Goal: Task Accomplishment & Management: Use online tool/utility

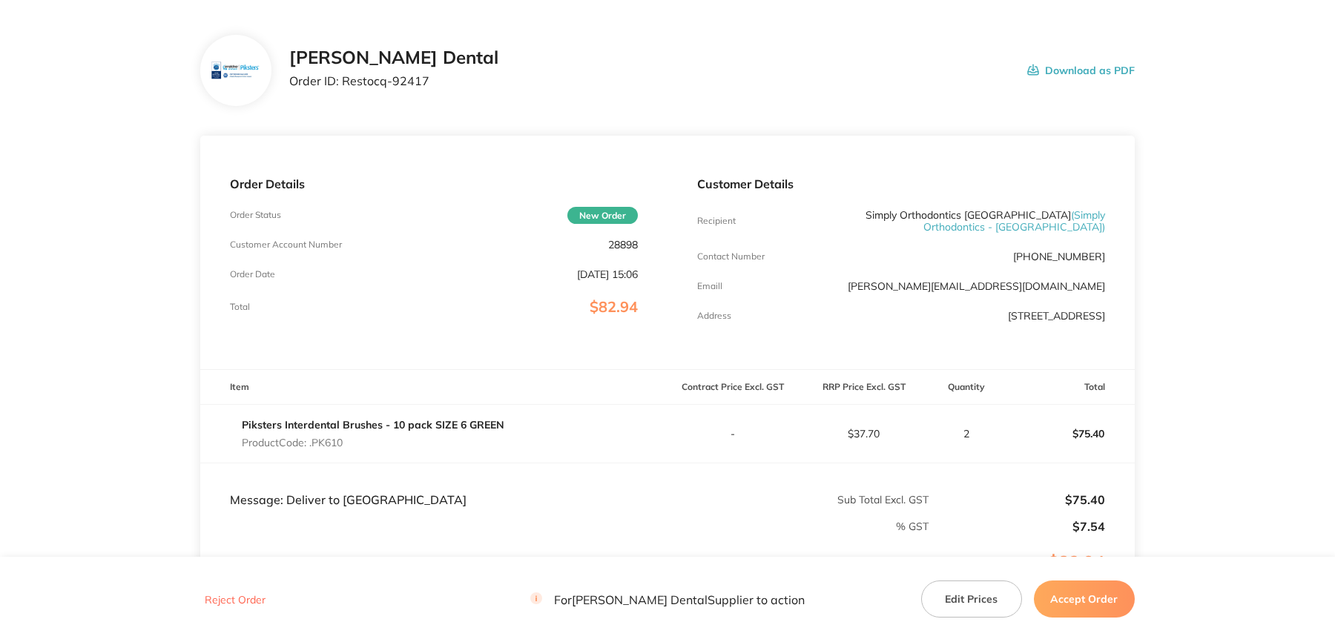
scroll to position [74, 0]
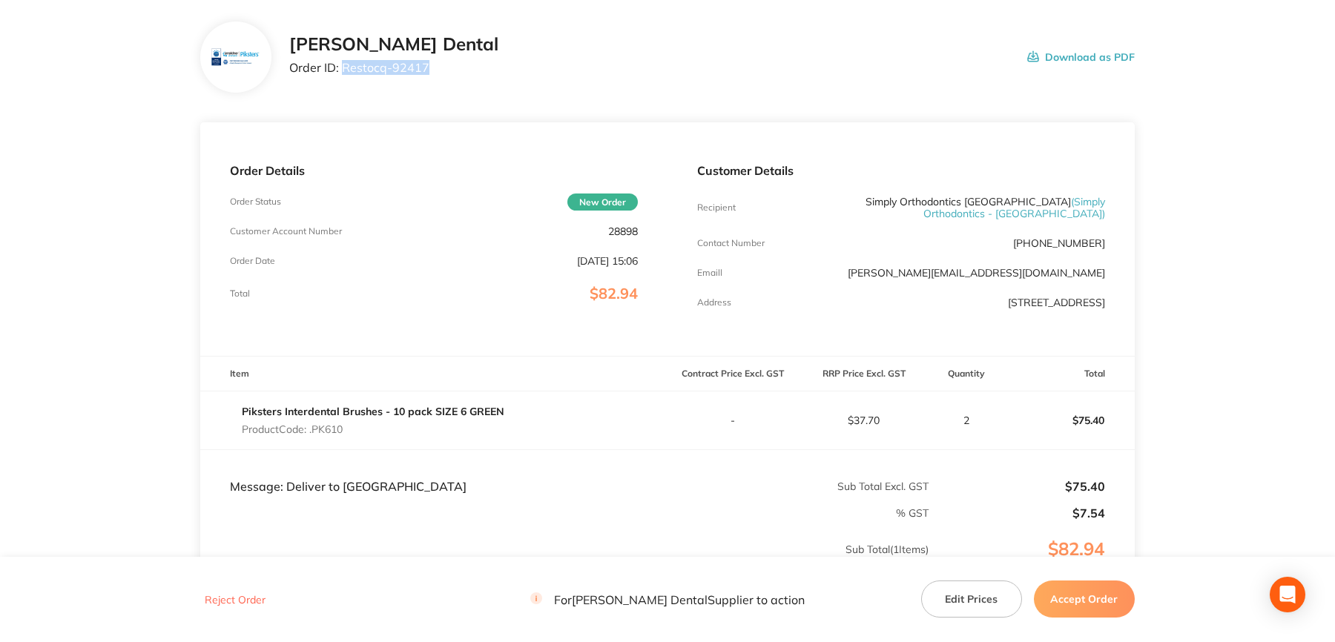
drag, startPoint x: 342, startPoint y: 67, endPoint x: 438, endPoint y: 74, distance: 96.7
click at [438, 74] on div "Erskine Dental Order ID: Restocq- 92417 Download as PDF" at bounding box center [712, 57] width 846 height 46
copy p "Restocq- 92417"
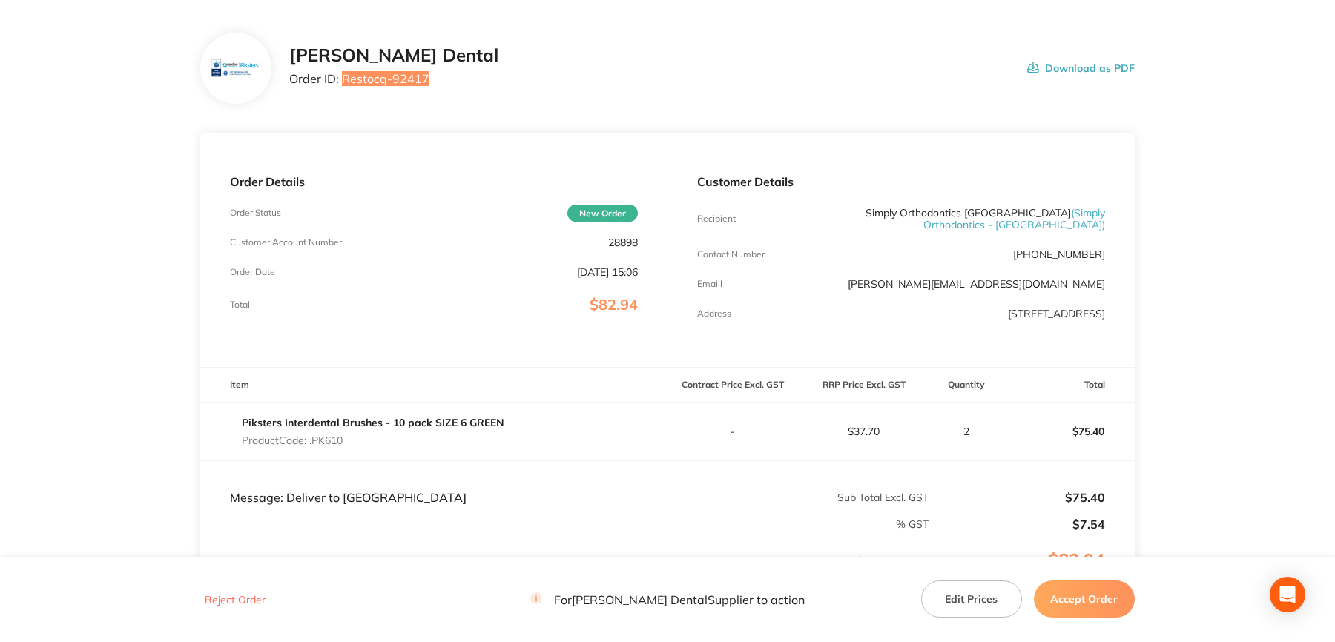
scroll to position [148, 0]
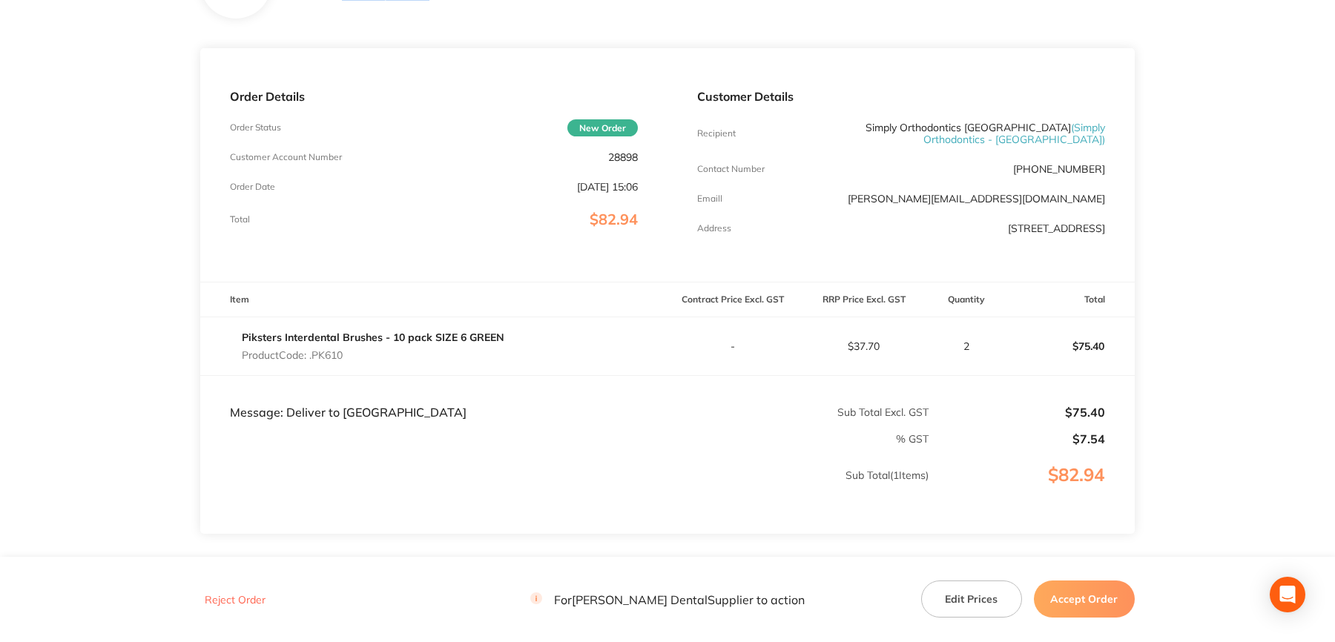
click at [1077, 594] on button "Accept Order" at bounding box center [1084, 599] width 101 height 37
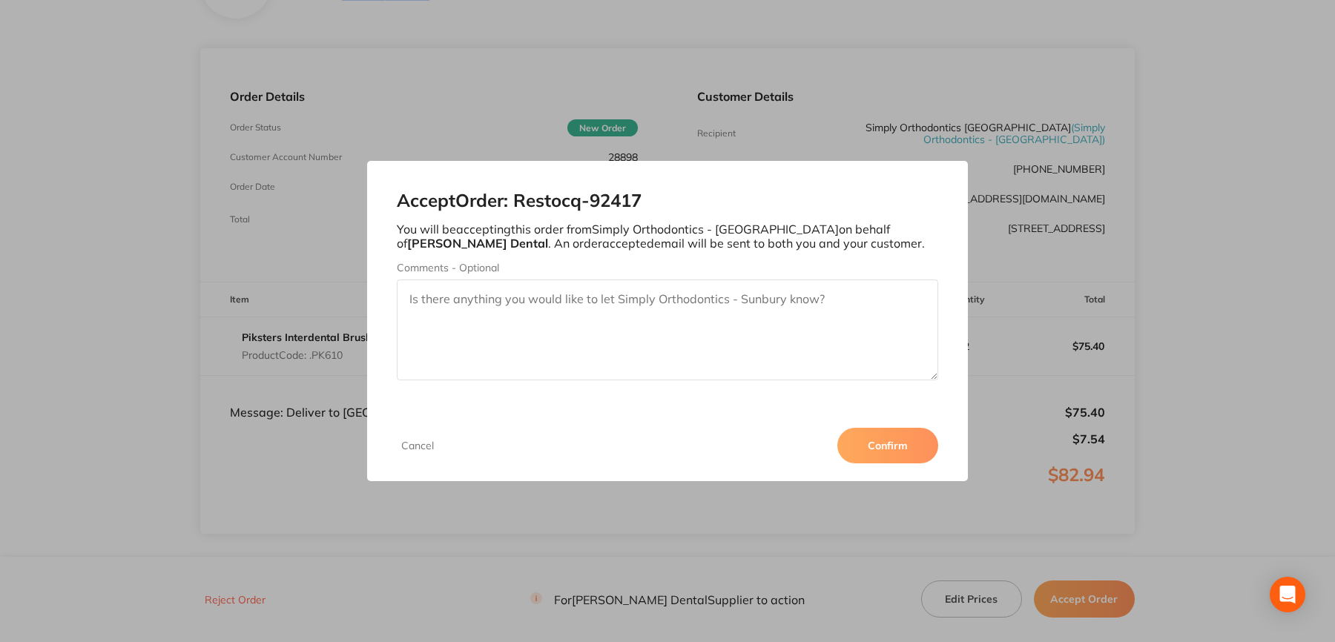
click at [887, 428] on button "Confirm" at bounding box center [887, 446] width 101 height 36
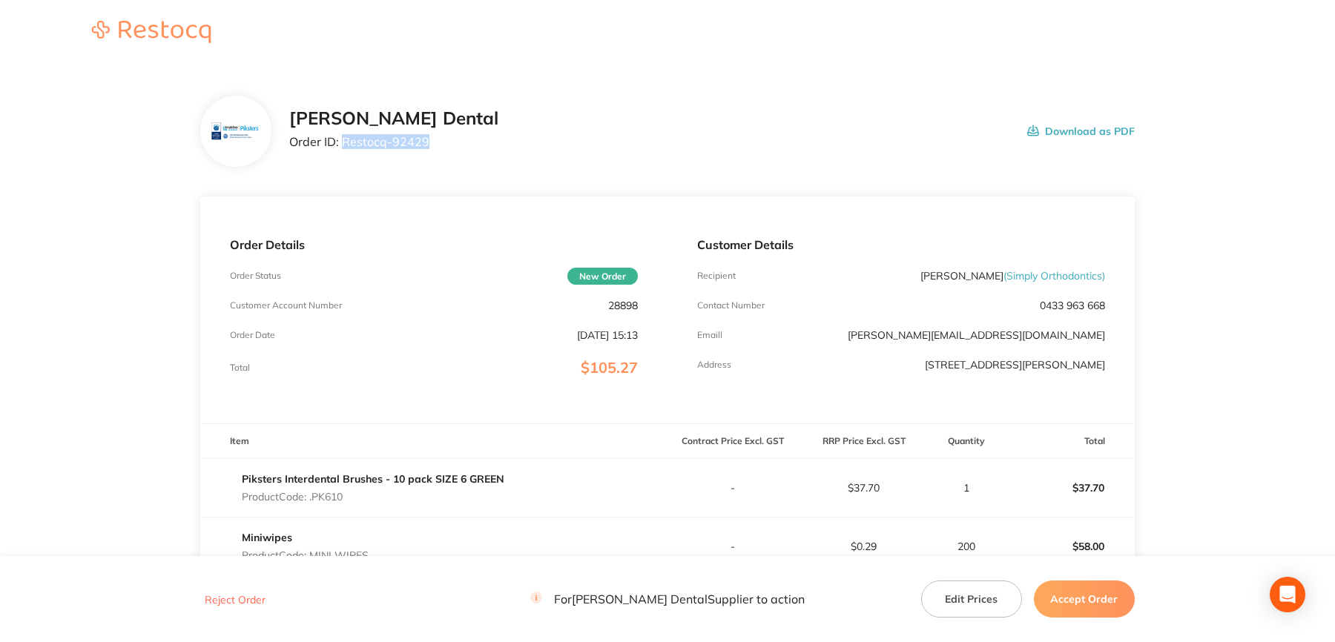
drag, startPoint x: 343, startPoint y: 146, endPoint x: 432, endPoint y: 147, distance: 88.3
click at [432, 147] on div "[PERSON_NAME] Dental Order ID: Restocq- 92429 Download as PDF" at bounding box center [712, 131] width 846 height 46
copy p "Restocq- 92429"
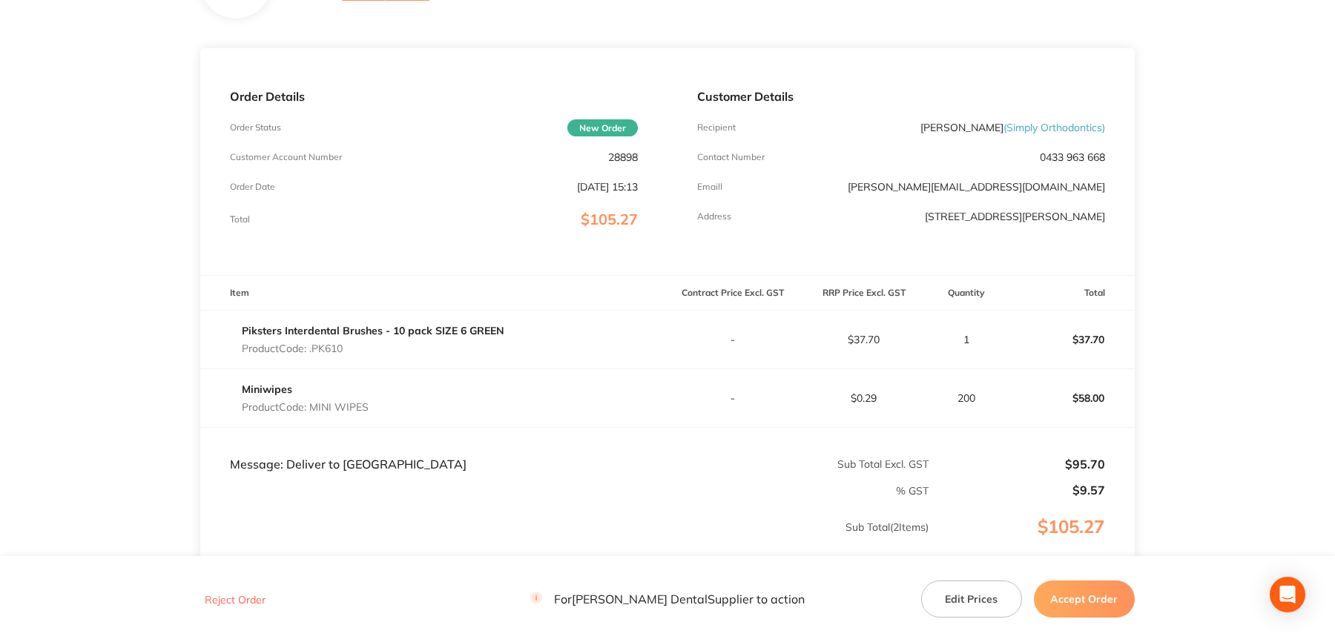
scroll to position [223, 0]
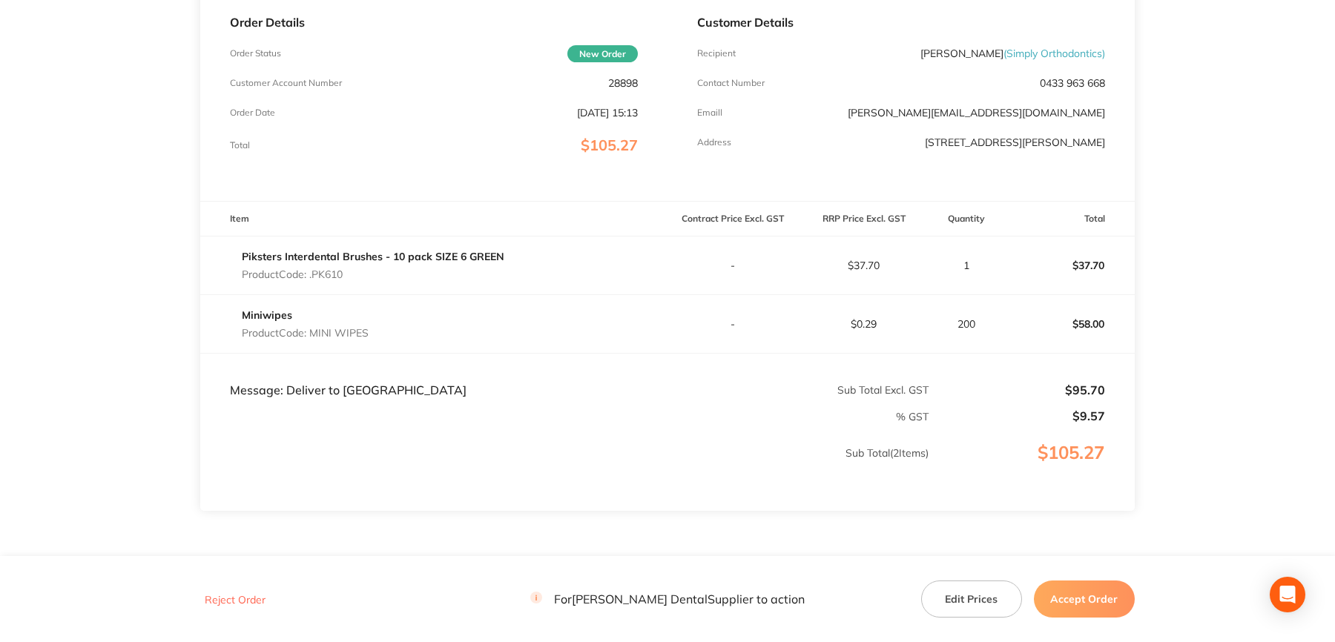
click at [1112, 593] on button "Accept Order" at bounding box center [1084, 599] width 101 height 37
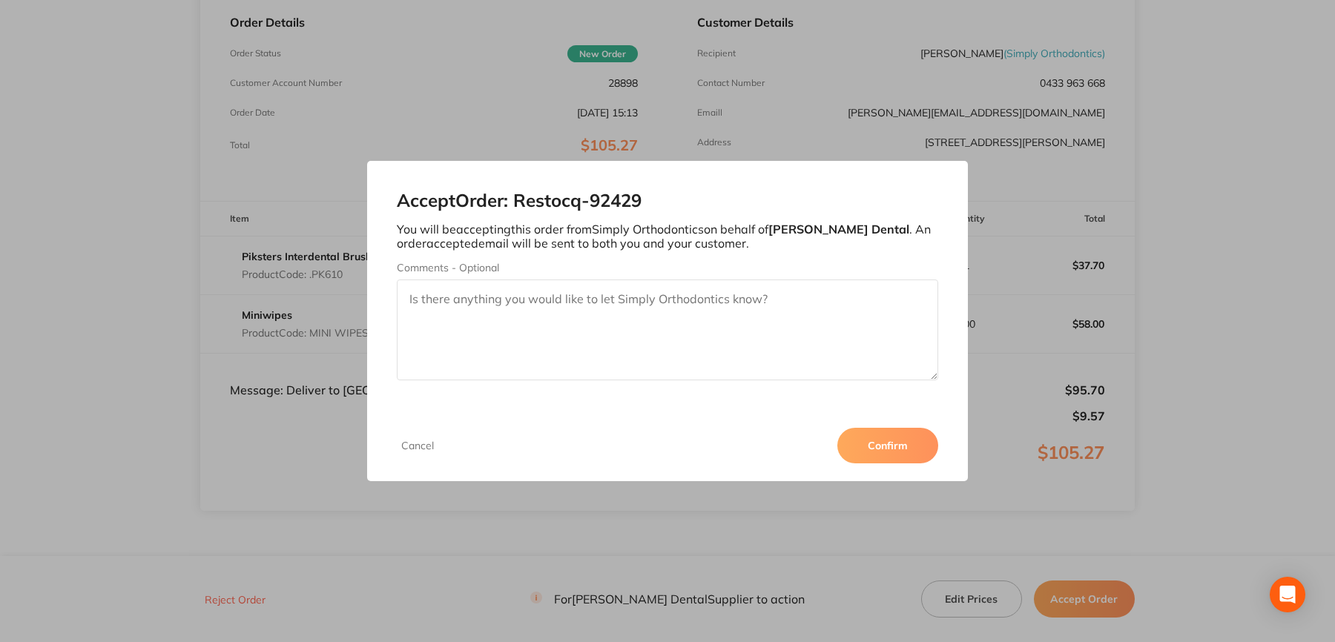
click at [900, 444] on button "Confirm" at bounding box center [887, 446] width 101 height 36
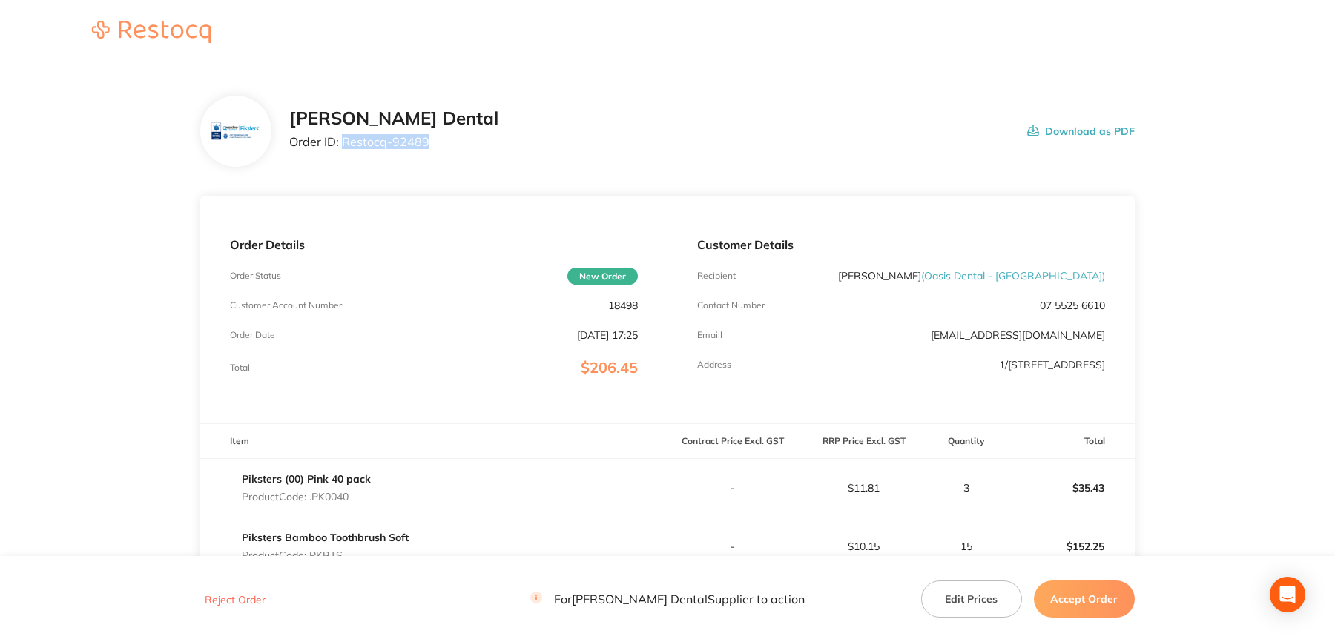
drag, startPoint x: 343, startPoint y: 145, endPoint x: 429, endPoint y: 157, distance: 87.5
click at [429, 157] on div "Erskine Dental Order ID: Restocq- 92489 Download as PDF" at bounding box center [667, 131] width 935 height 71
copy p "Restocq- 92489"
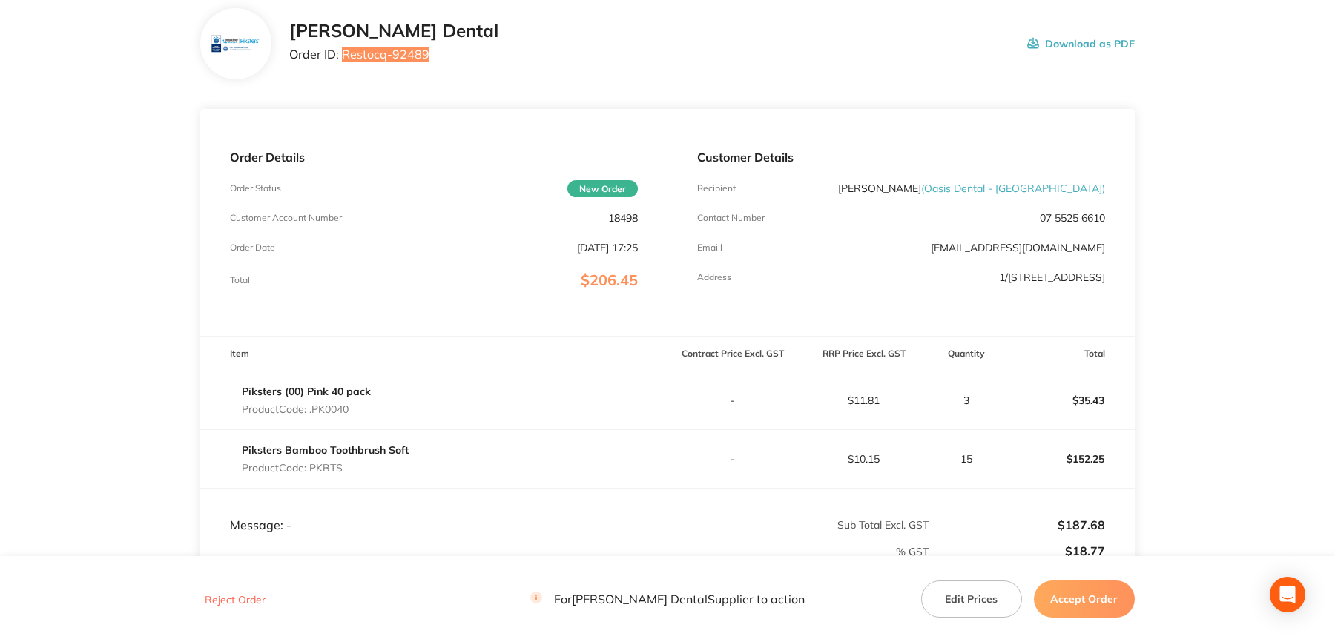
scroll to position [223, 0]
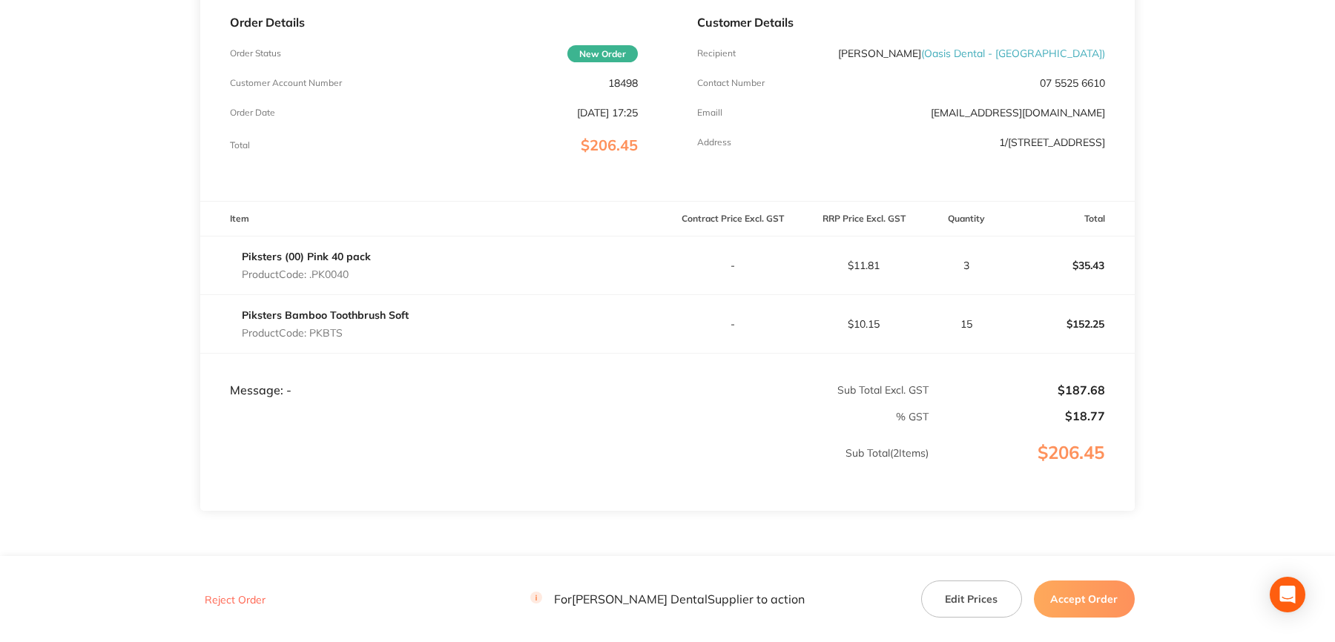
drag, startPoint x: 1071, startPoint y: 586, endPoint x: 1057, endPoint y: 579, distance: 15.9
click at [1071, 586] on button "Accept Order" at bounding box center [1084, 599] width 101 height 37
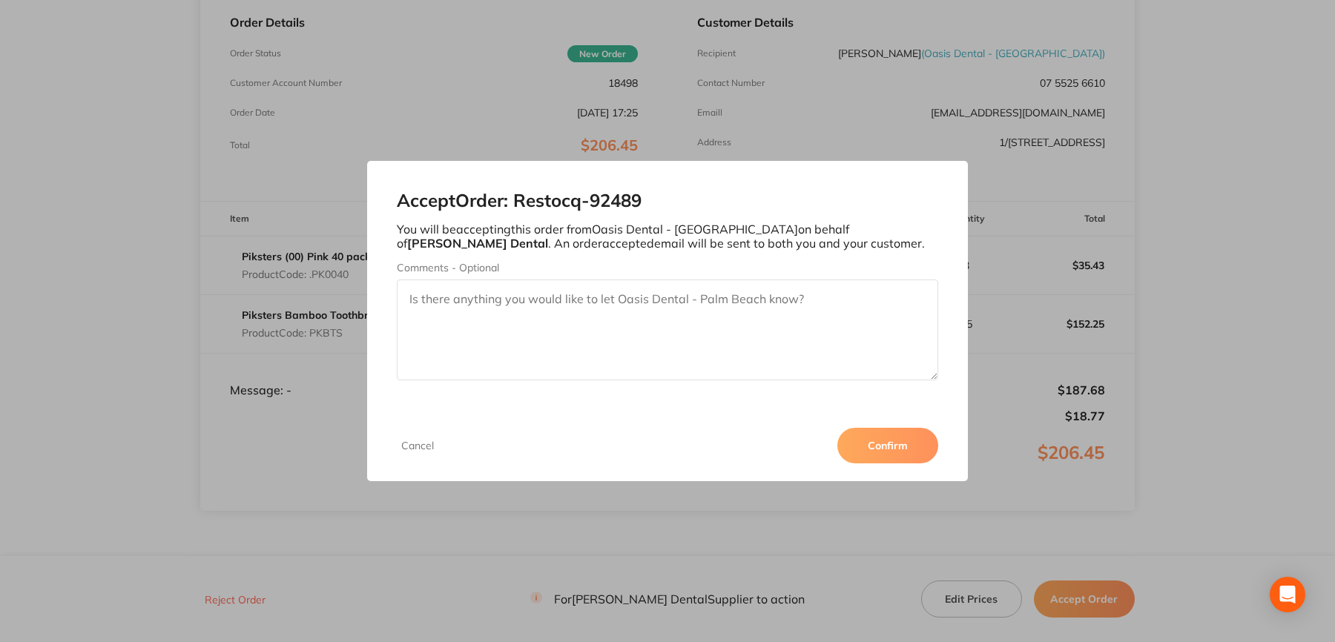
click at [889, 438] on button "Confirm" at bounding box center [887, 446] width 101 height 36
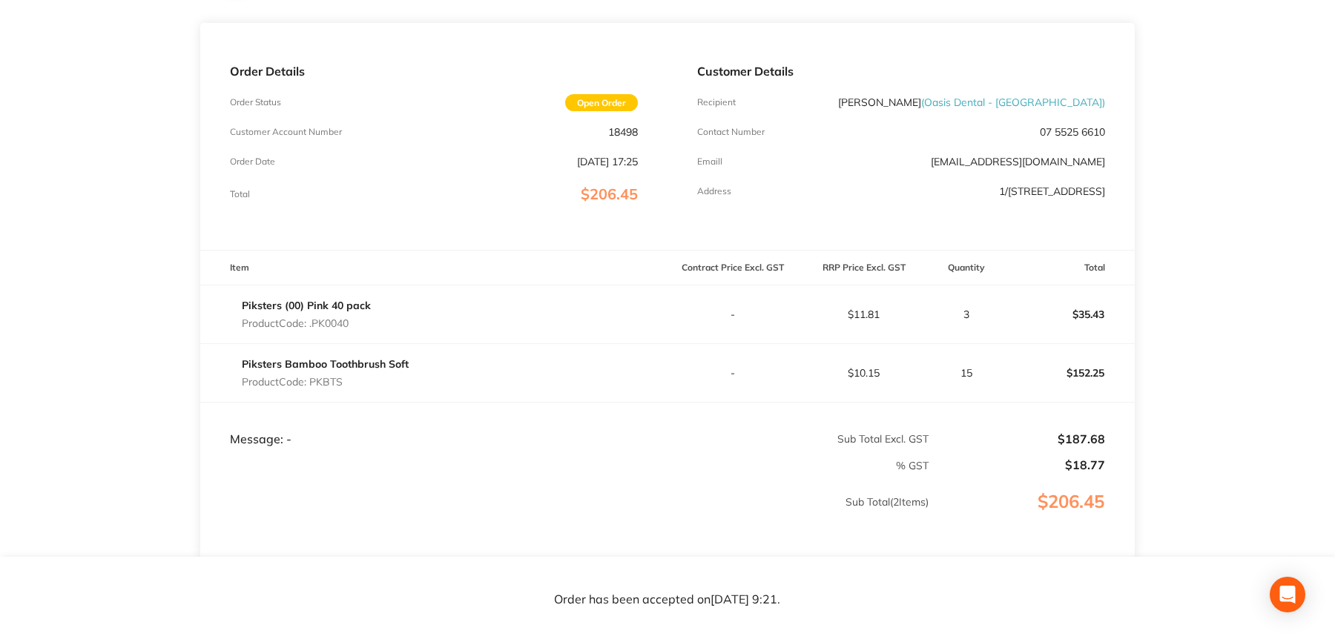
scroll to position [148, 0]
